Goal: Information Seeking & Learning: Learn about a topic

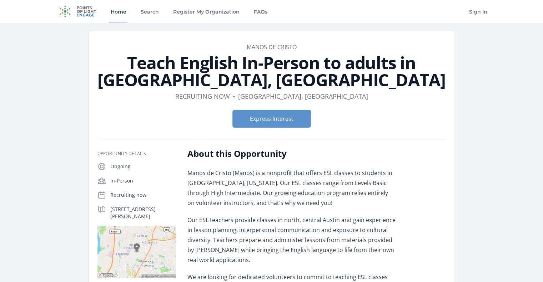
click at [122, 12] on link "Home" at bounding box center [118, 11] width 19 height 23
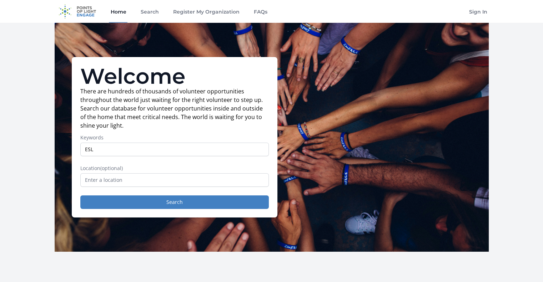
type input "ESL"
click at [80, 196] on button "Search" at bounding box center [174, 203] width 189 height 14
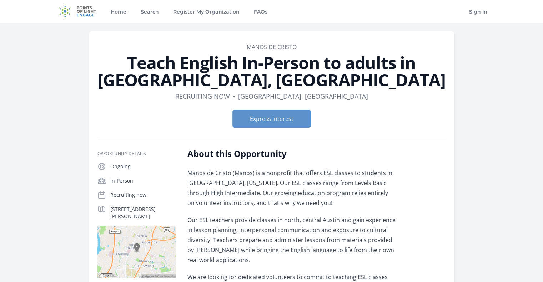
click at [123, 195] on p "Recruiting now" at bounding box center [143, 195] width 66 height 7
